Goal: Task Accomplishment & Management: Manage account settings

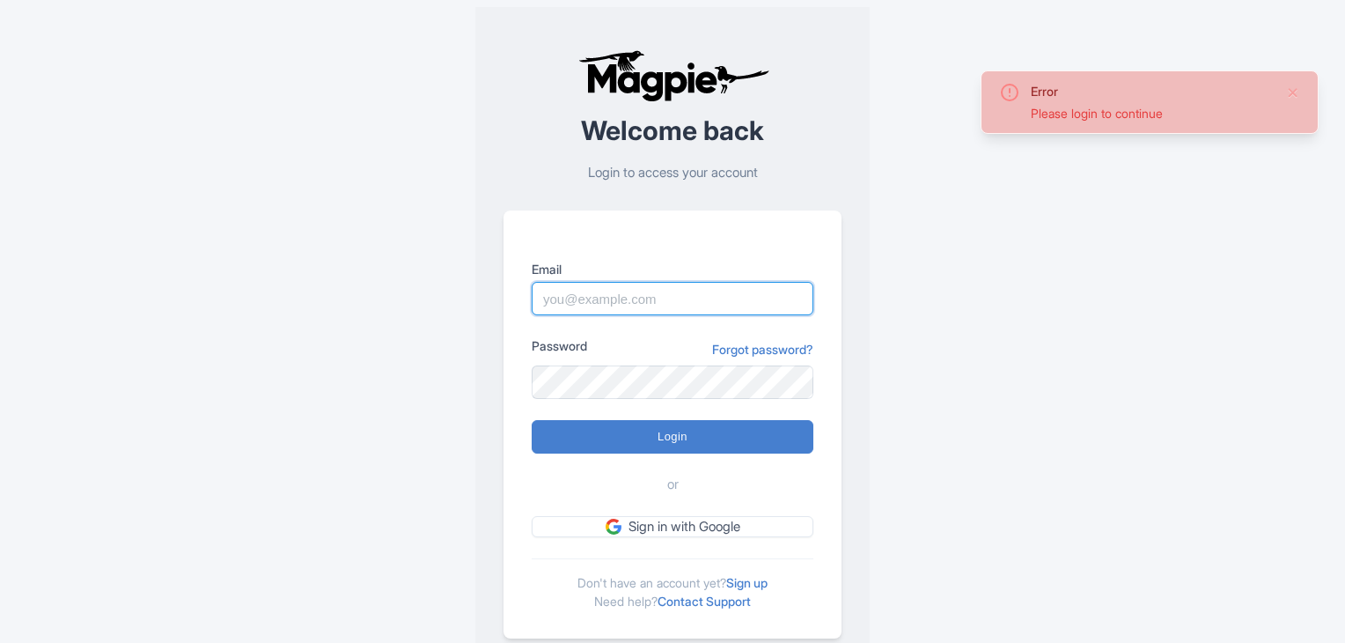
type input "[EMAIL_ADDRESS][DOMAIN_NAME]"
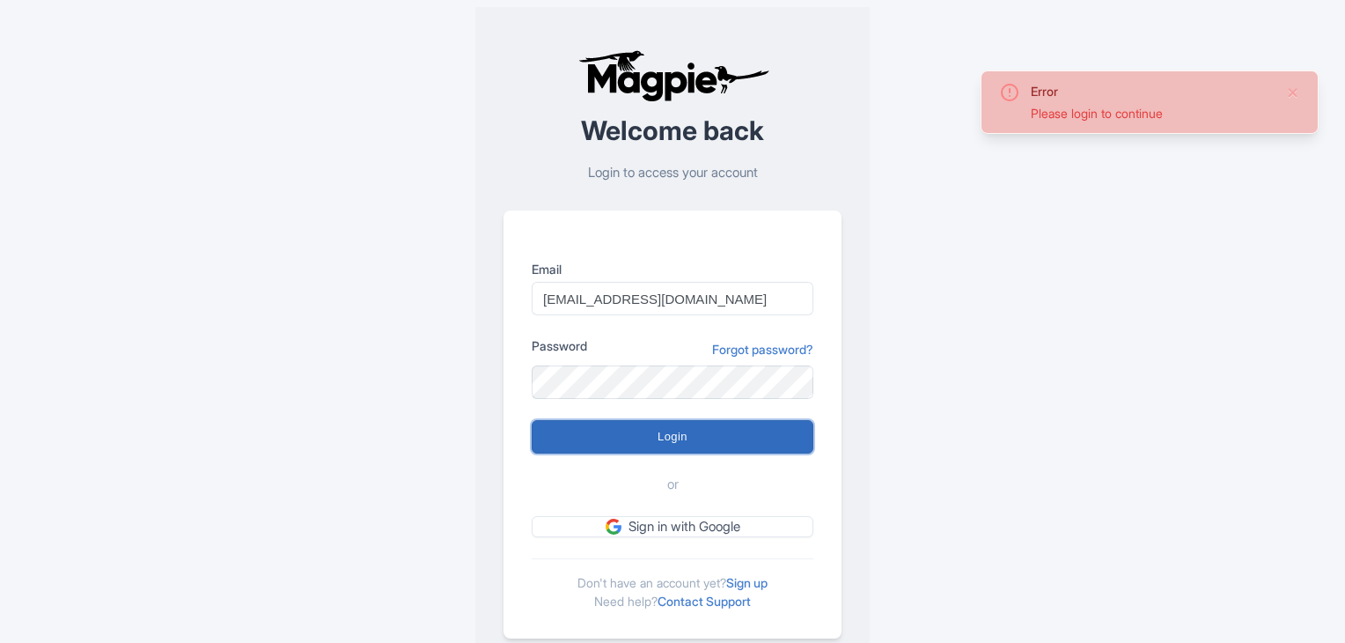
drag, startPoint x: 0, startPoint y: 0, endPoint x: 666, endPoint y: 442, distance: 799.0
click at [666, 442] on input "Login" at bounding box center [673, 436] width 282 height 33
type input "Logging in..."
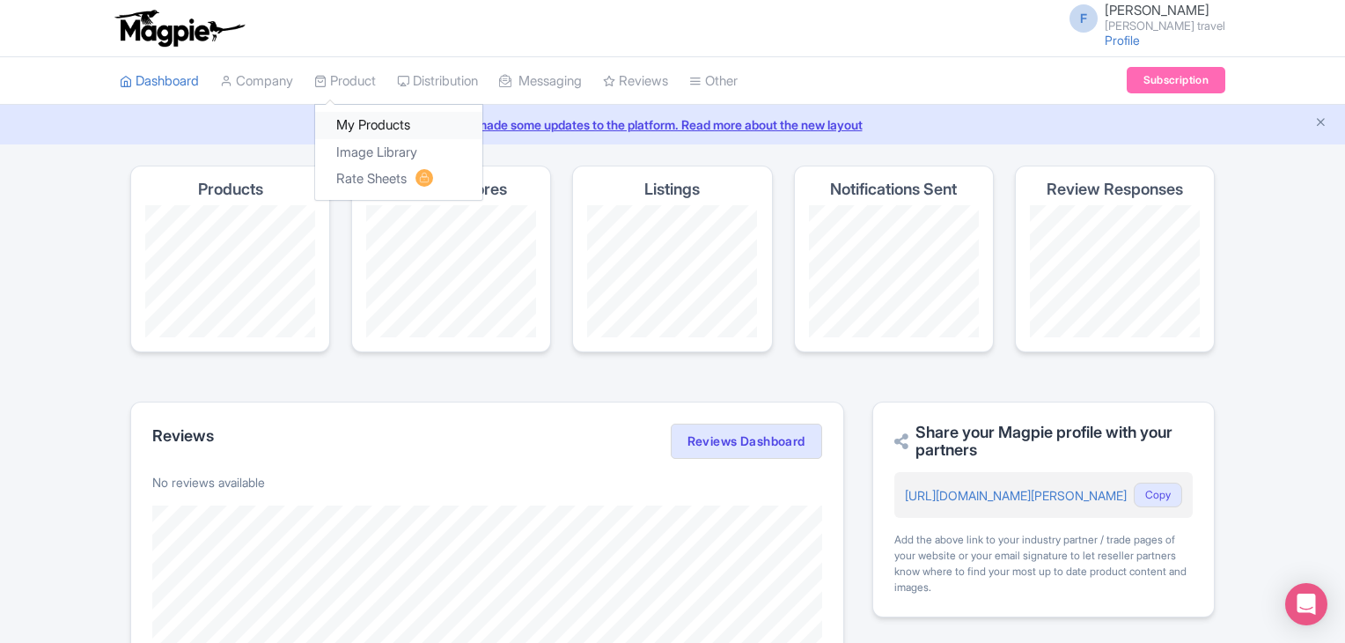
click at [380, 121] on link "My Products" at bounding box center [398, 125] width 167 height 27
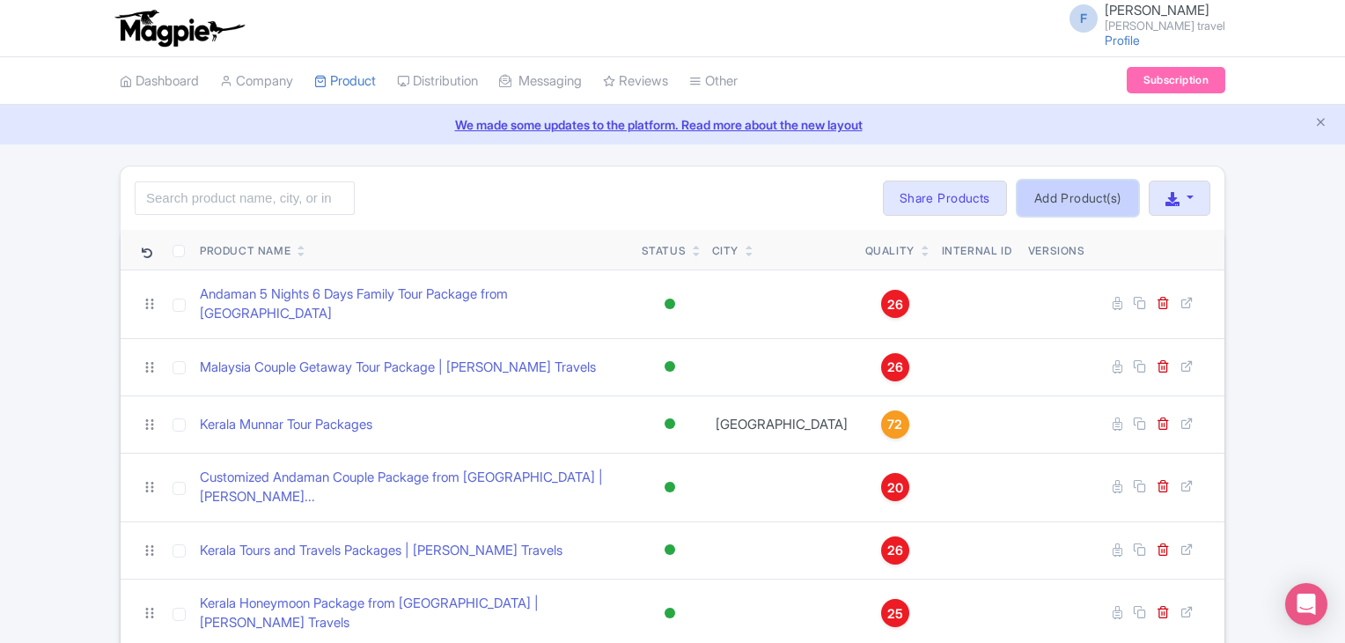
click at [1064, 191] on link "Add Product(s)" at bounding box center [1078, 197] width 121 height 35
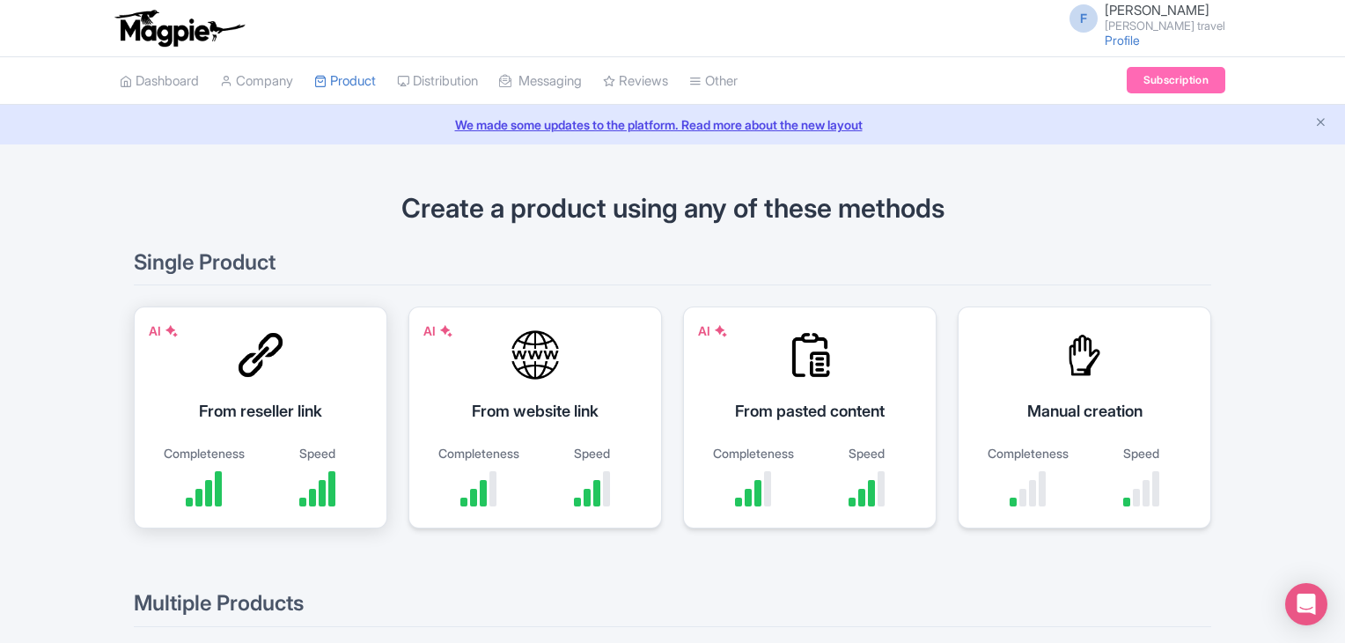
click at [266, 366] on div at bounding box center [260, 354] width 53 height 53
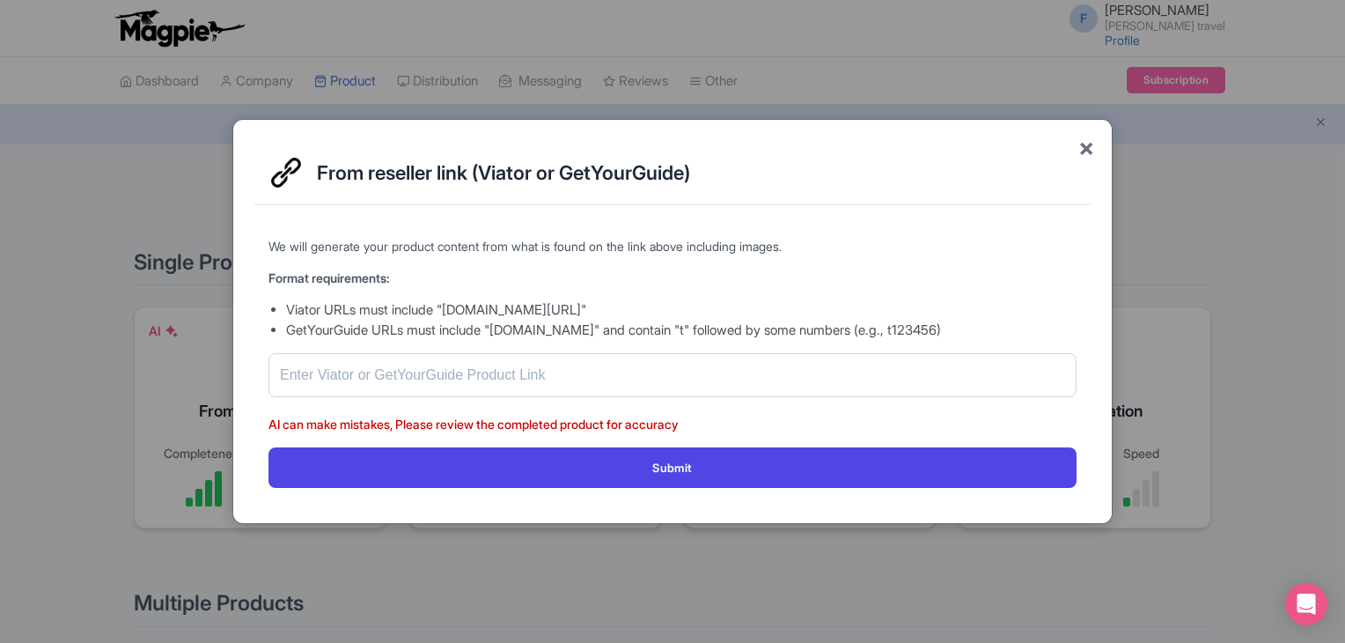
click at [1086, 149] on span "×" at bounding box center [1087, 147] width 16 height 37
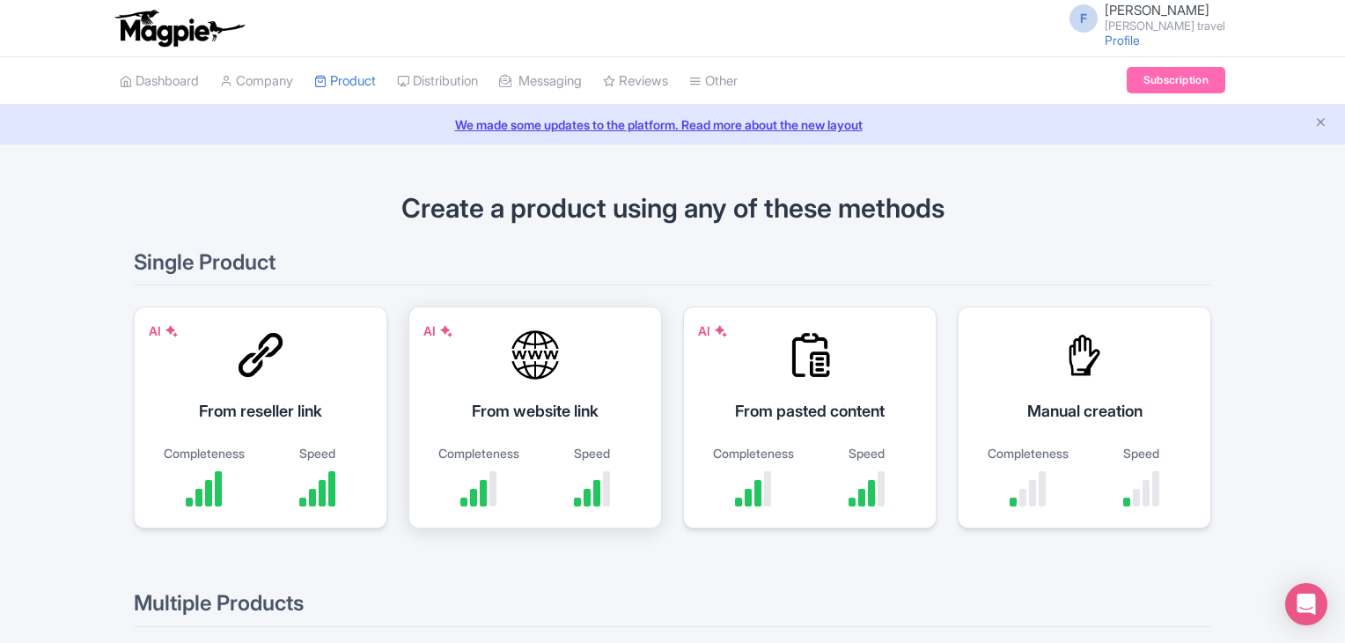
click at [533, 385] on div "AI From website link Completeness Speed" at bounding box center [536, 417] width 254 height 222
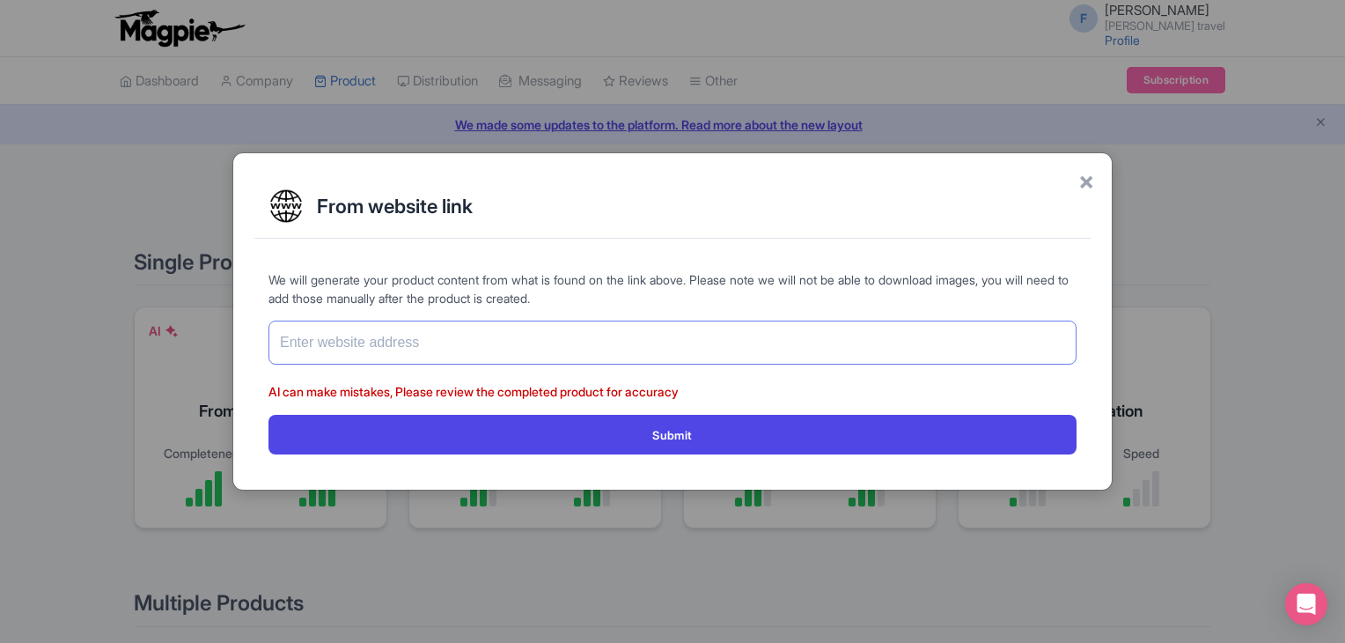
click at [640, 346] on input "text" at bounding box center [673, 342] width 808 height 44
paste input "https://www.felixferiatravel.com/tag/Kerala-Tour-Packages-for-Family/382"
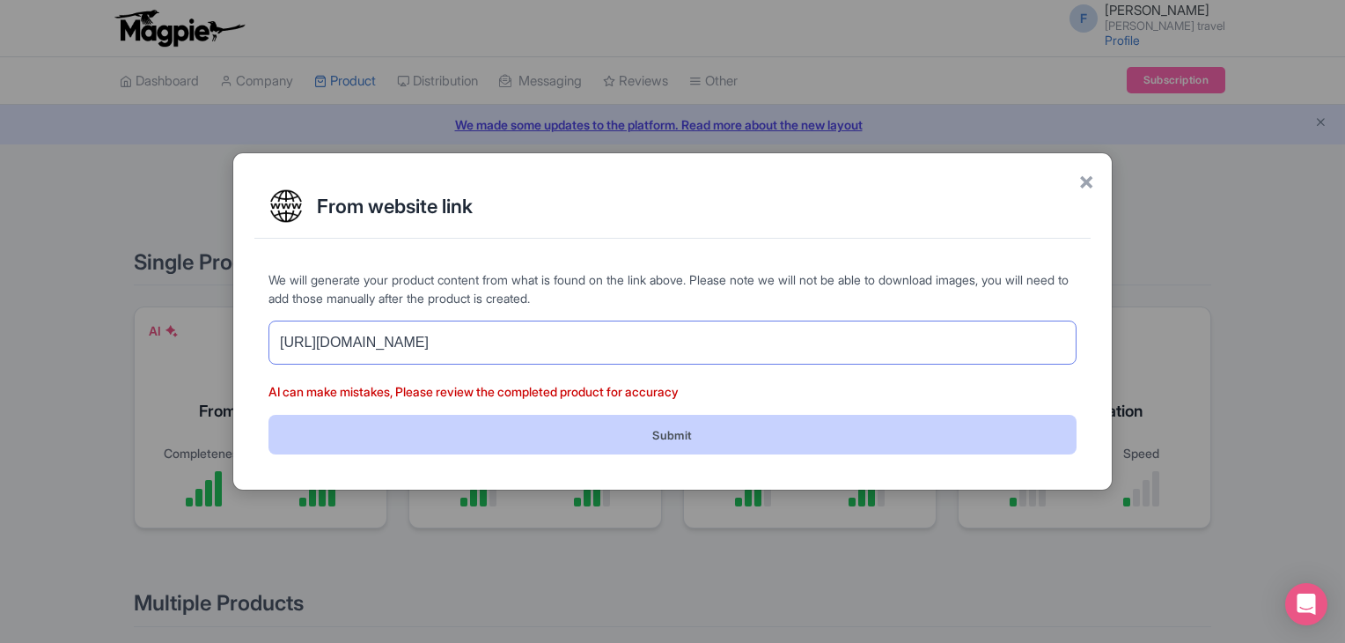
type input "https://www.felixferiatravel.com/tag/Kerala-Tour-Packages-for-Family/382"
click at [701, 438] on button "Submit" at bounding box center [673, 435] width 808 height 40
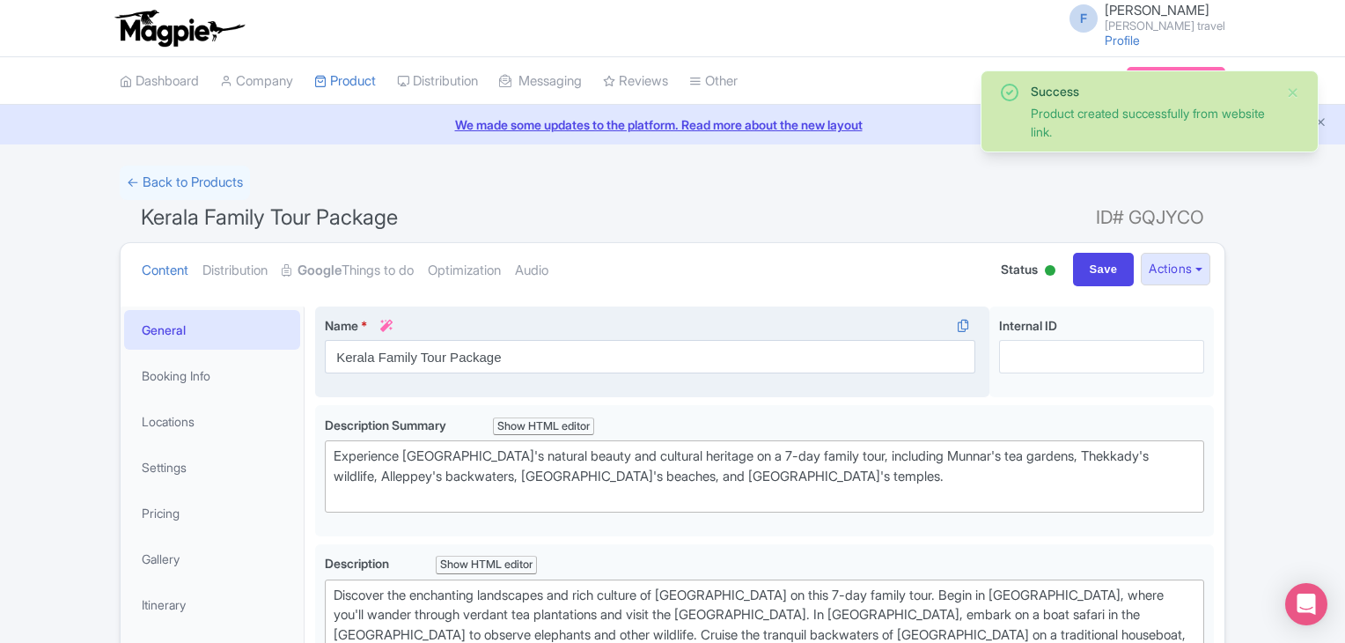
type trix-editor "<div>Discover the enchanting landscapes and rich culture of [GEOGRAPHIC_DATA] o…"
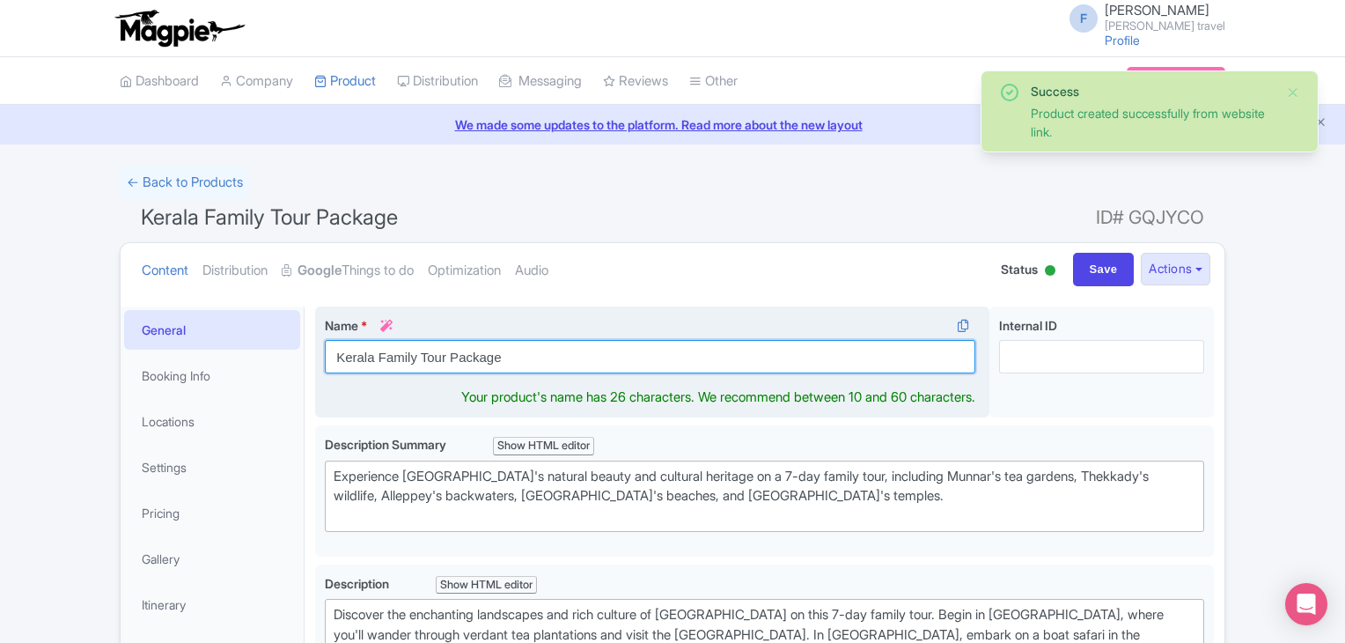
click at [560, 357] on input "Kerala Family Tour Package" at bounding box center [650, 356] width 651 height 33
paste input "Tour Packages for Family | Felix Feria Travels"
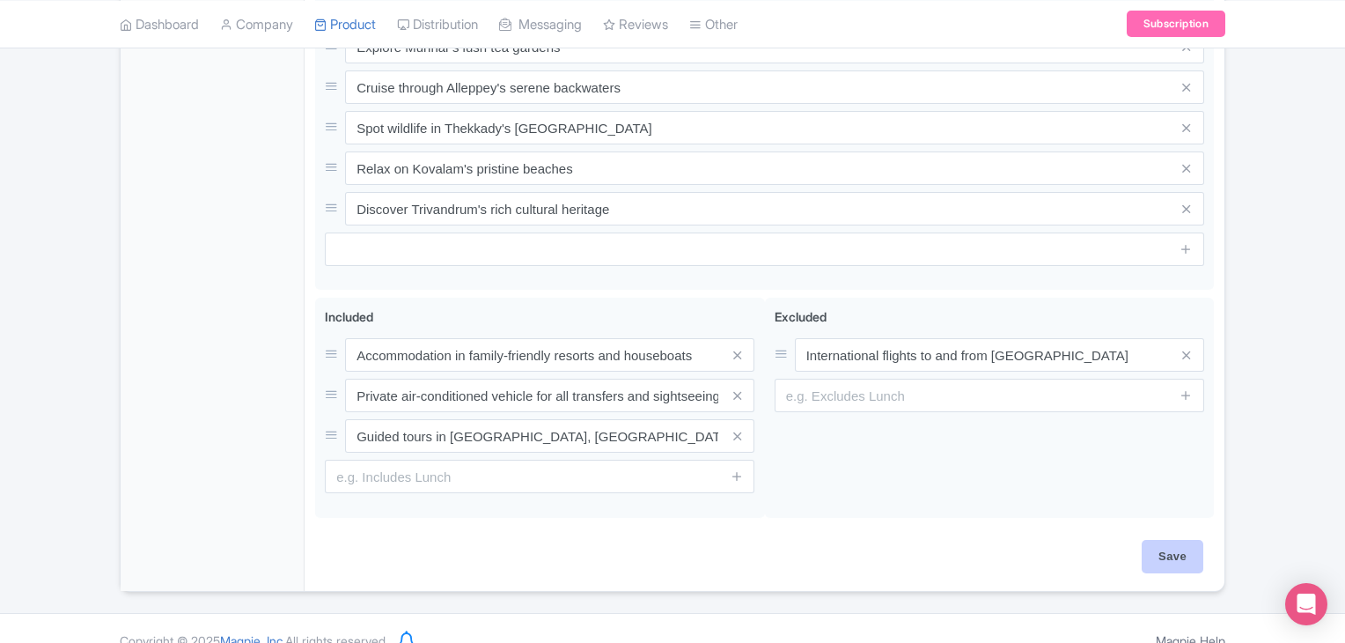
type input "Kerala Tour Packages for Family | Felix Feria Travels"
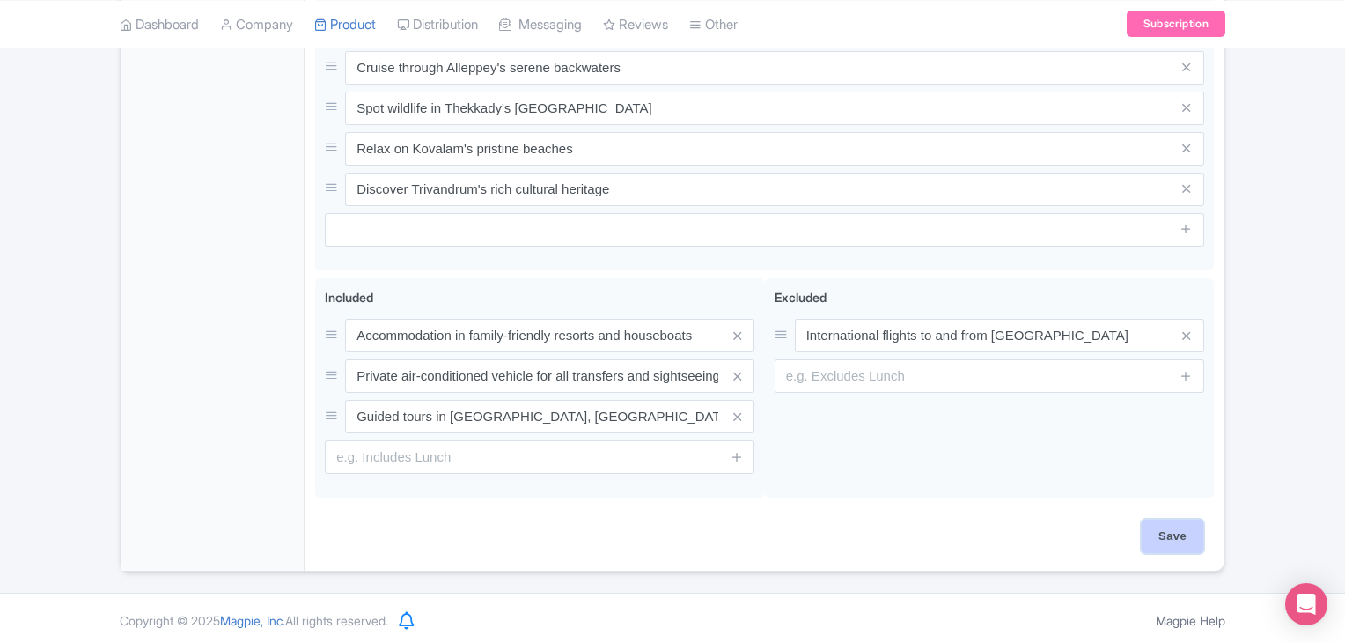
click at [1180, 530] on input "Save" at bounding box center [1173, 535] width 62 height 33
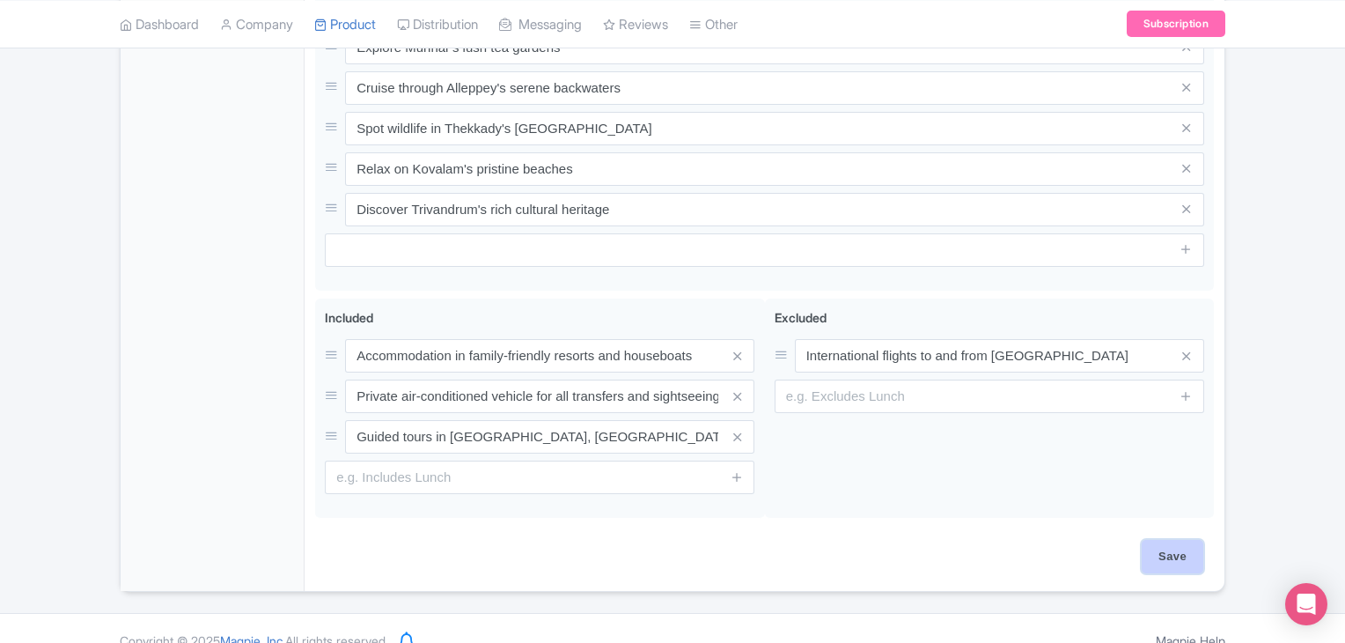
type input "Saving..."
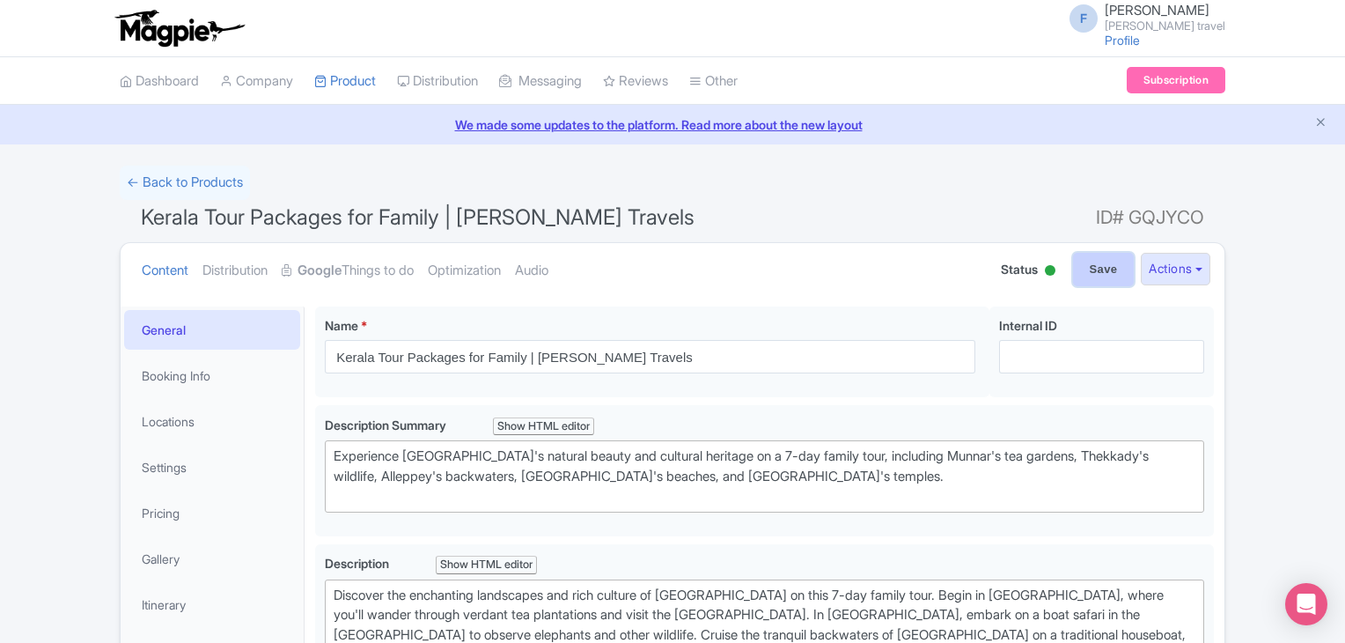
click at [1085, 263] on input "Save" at bounding box center [1104, 269] width 62 height 33
type input "Saving..."
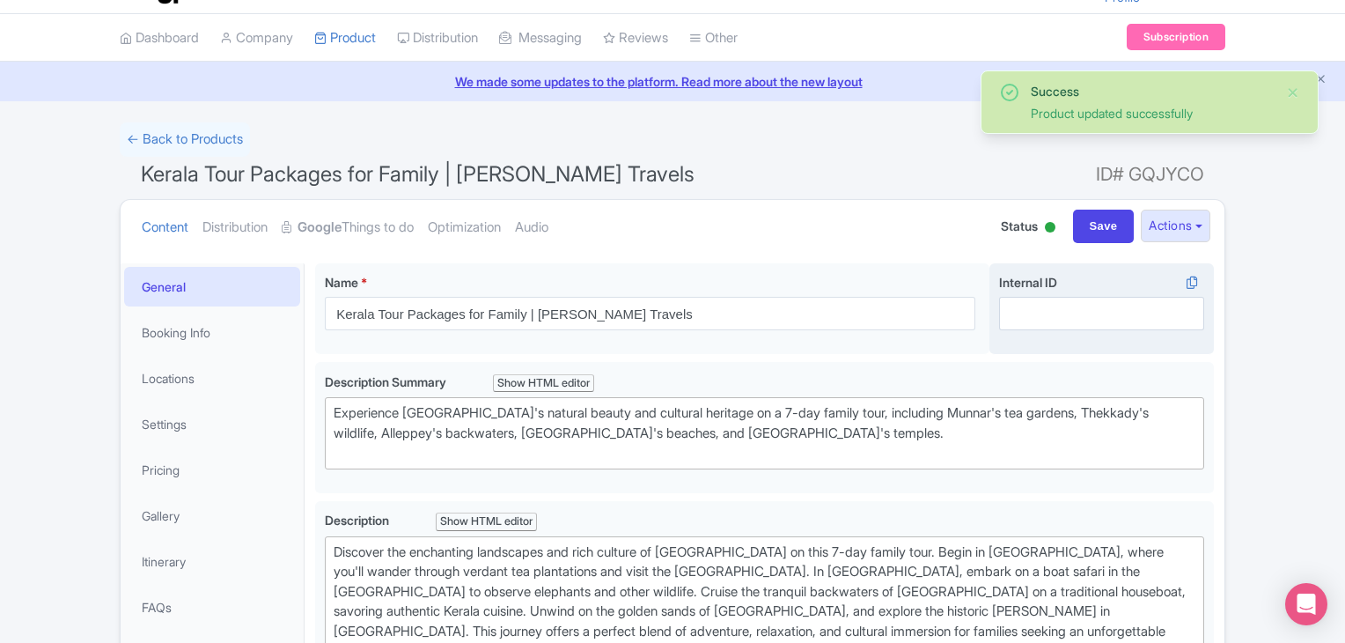
scroll to position [41, 0]
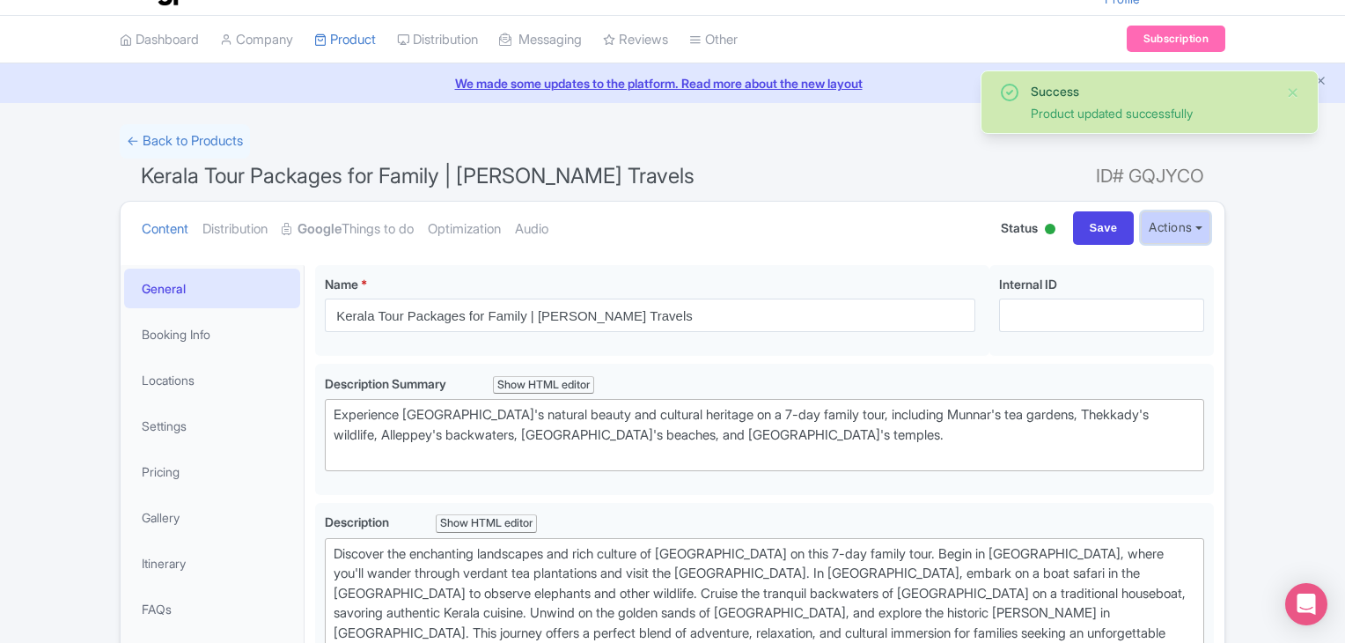
click at [1151, 230] on button "Actions" at bounding box center [1176, 227] width 70 height 33
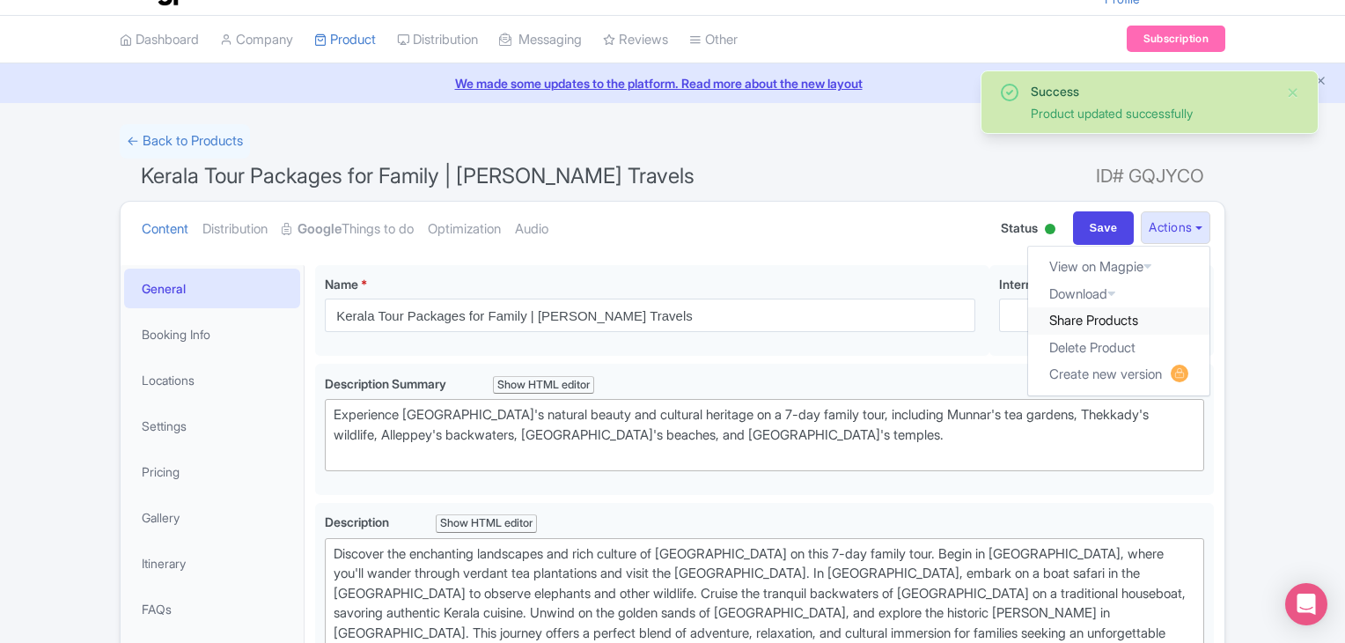
click at [1111, 317] on link "Share Products" at bounding box center [1118, 320] width 181 height 27
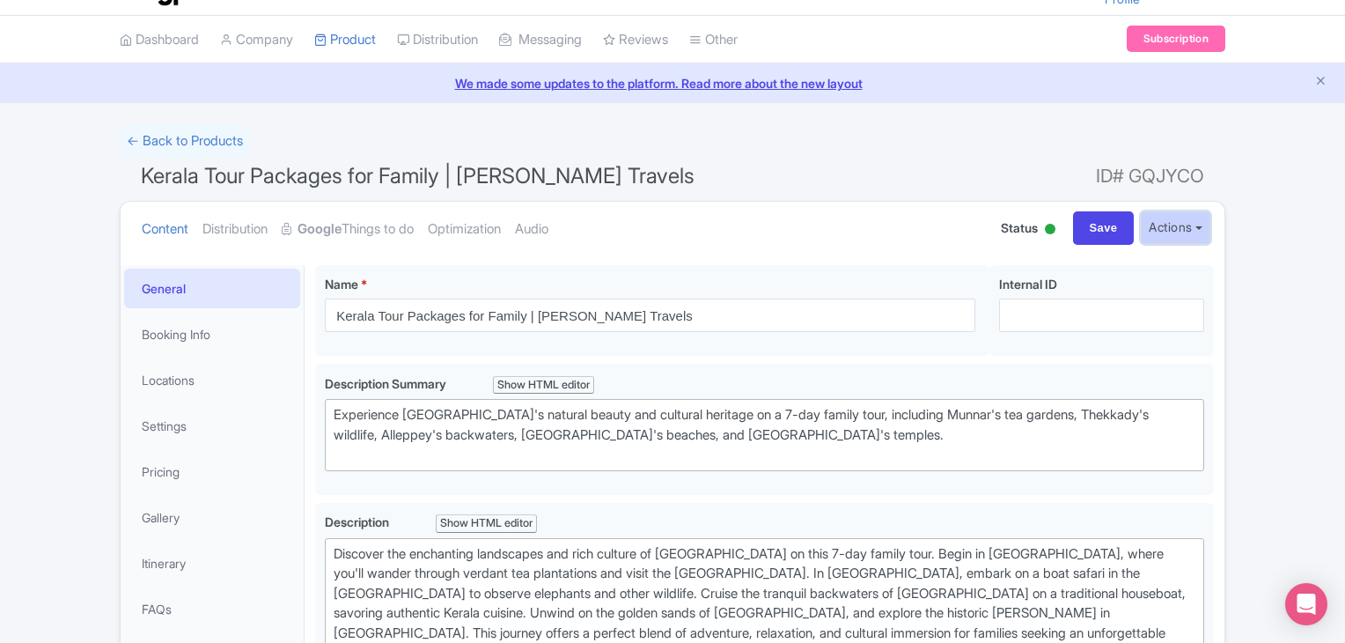
click at [1175, 219] on button "Actions" at bounding box center [1176, 227] width 70 height 33
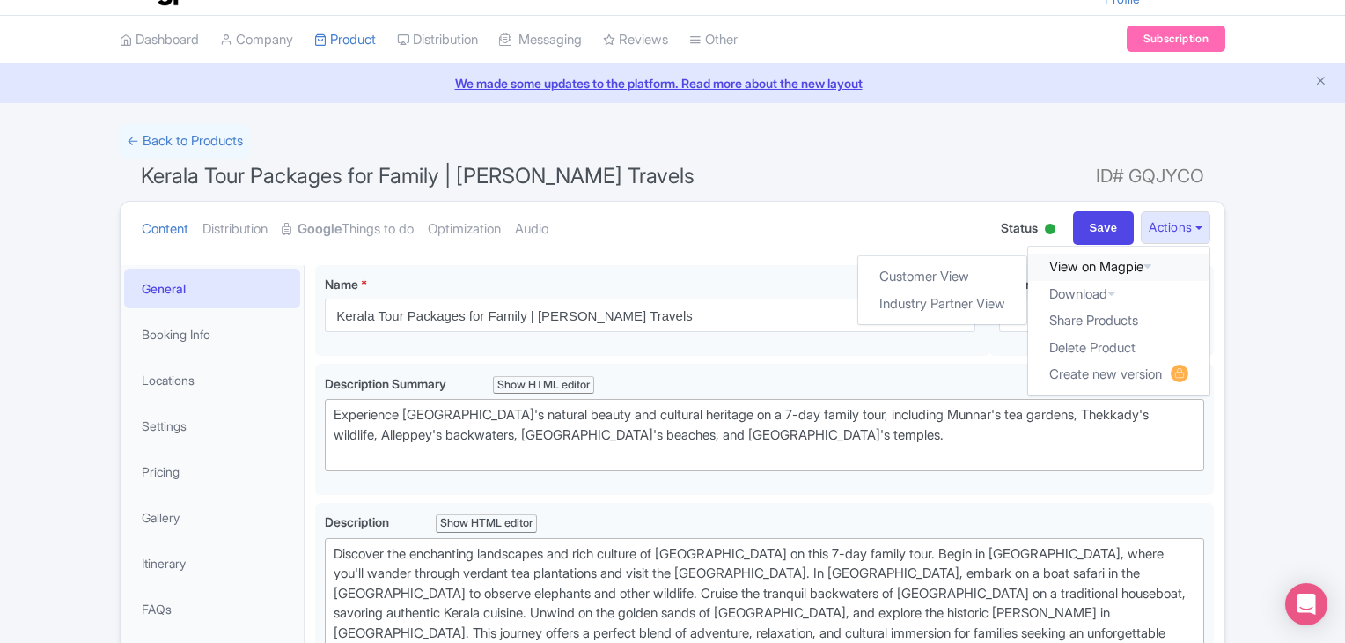
click at [1106, 258] on link "View on Magpie" at bounding box center [1118, 267] width 181 height 27
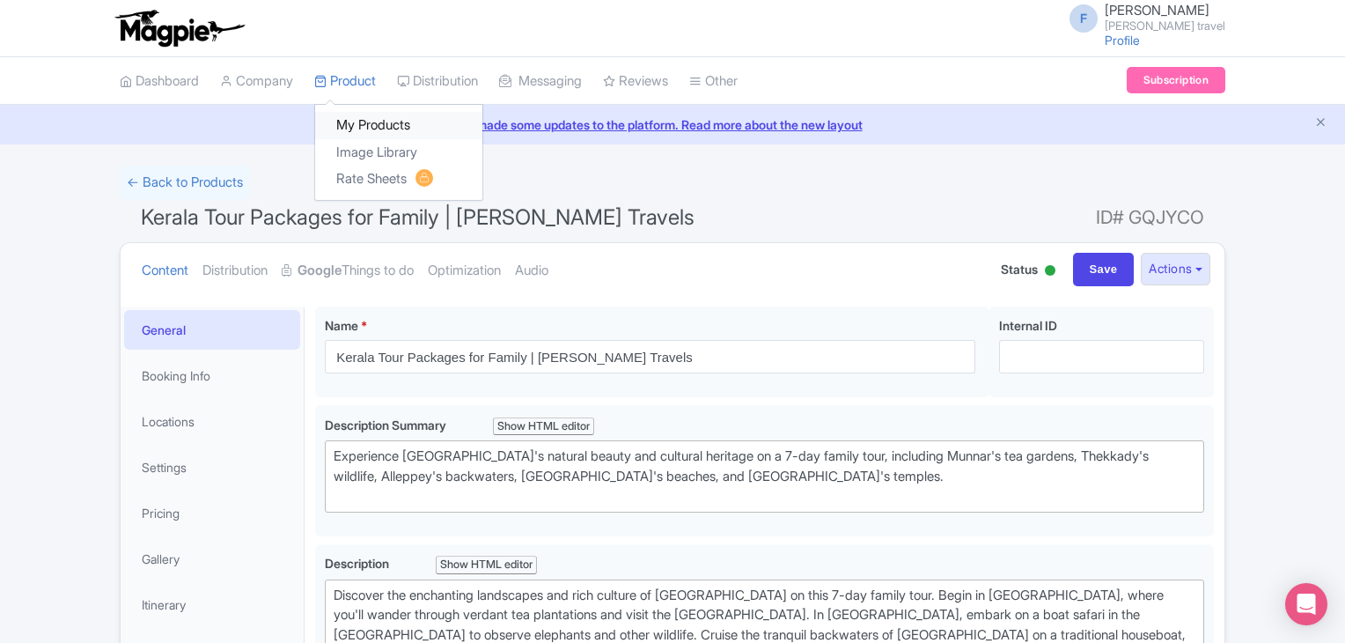
click at [368, 121] on link "My Products" at bounding box center [398, 125] width 167 height 27
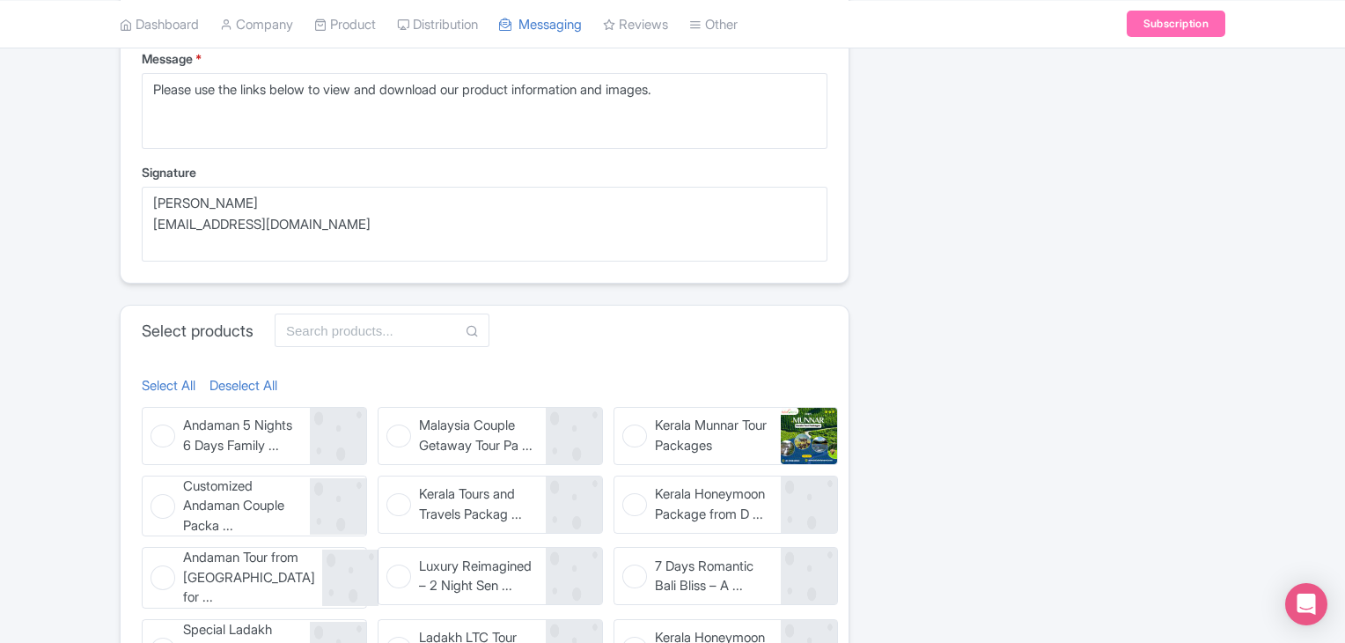
scroll to position [528, 0]
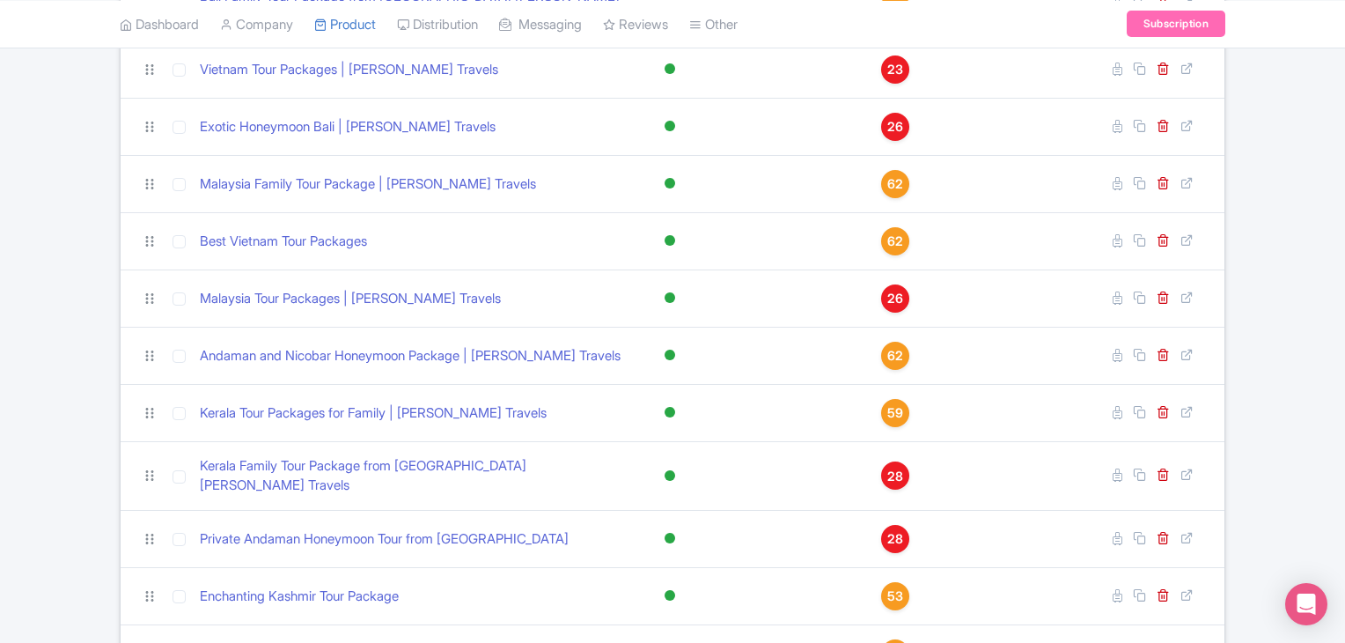
scroll to position [1128, 0]
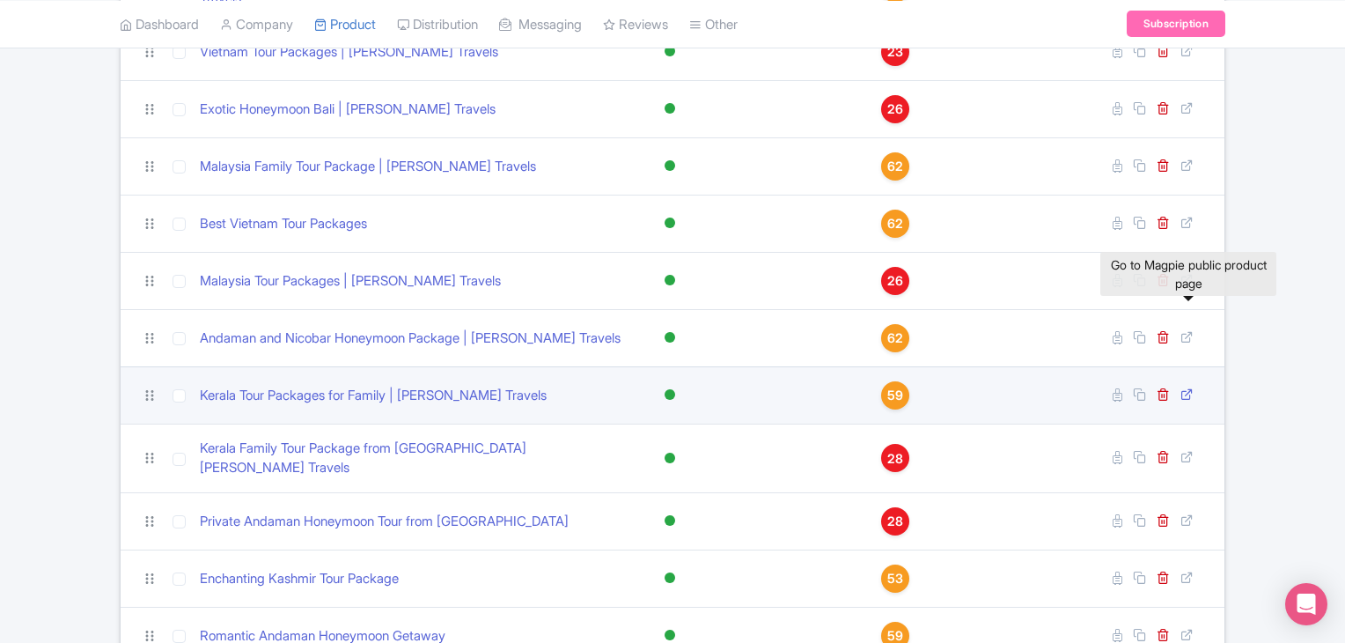
click at [1187, 387] on icon at bounding box center [1187, 393] width 13 height 13
